Goal: Transaction & Acquisition: Subscribe to service/newsletter

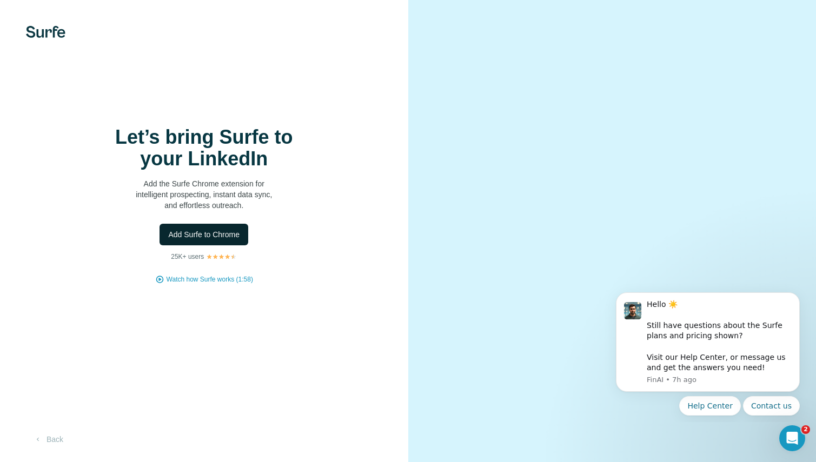
click at [182, 240] on button "Add Surfe to Chrome" at bounding box center [204, 235] width 89 height 22
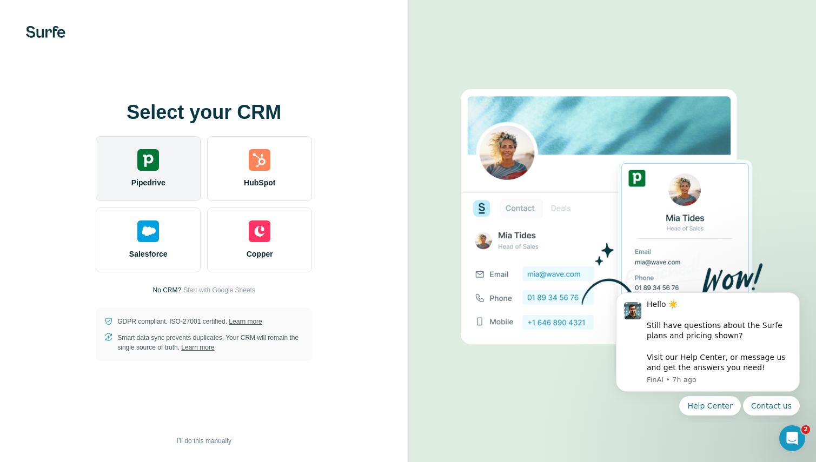
click at [169, 175] on div "Pipedrive" at bounding box center [148, 168] width 105 height 65
click at [137, 155] on img at bounding box center [148, 160] width 22 height 22
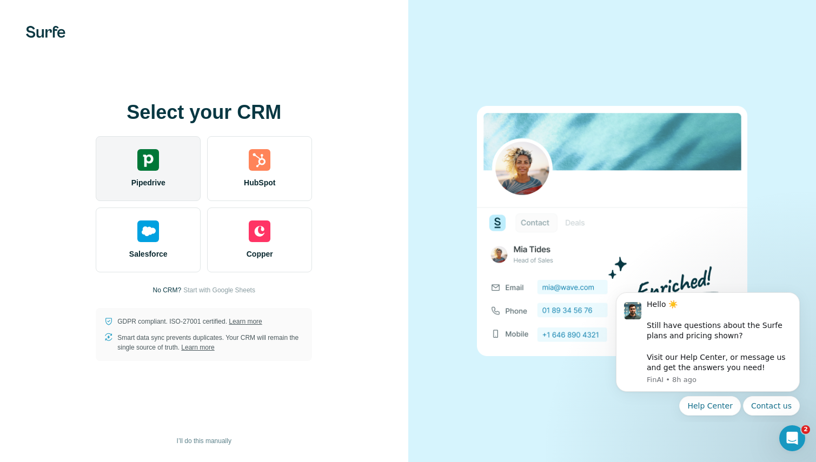
click at [156, 178] on span "Pipedrive" at bounding box center [148, 182] width 34 height 11
